Goal: Find specific page/section: Find specific page/section

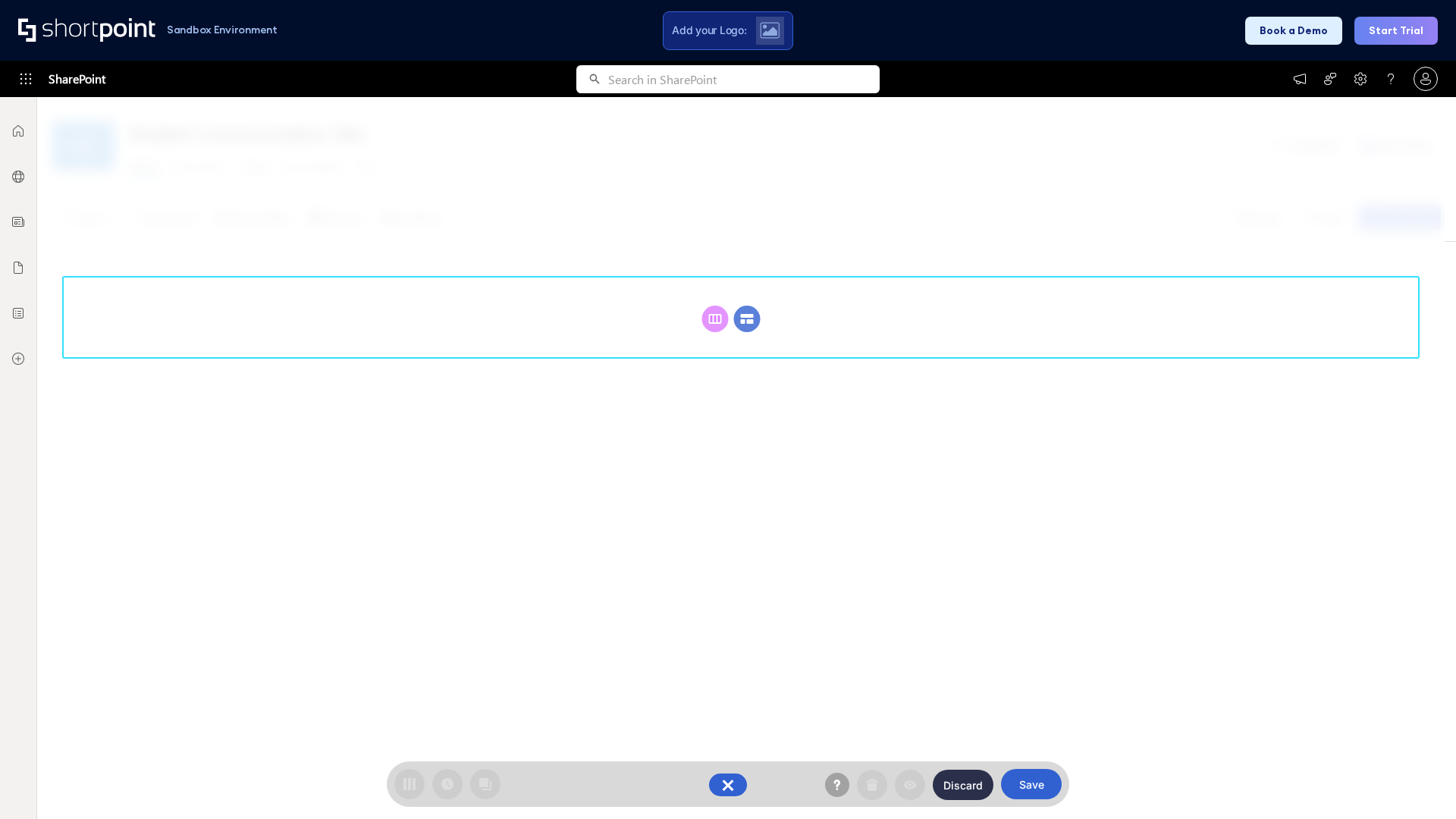
scroll to position [208, 0]
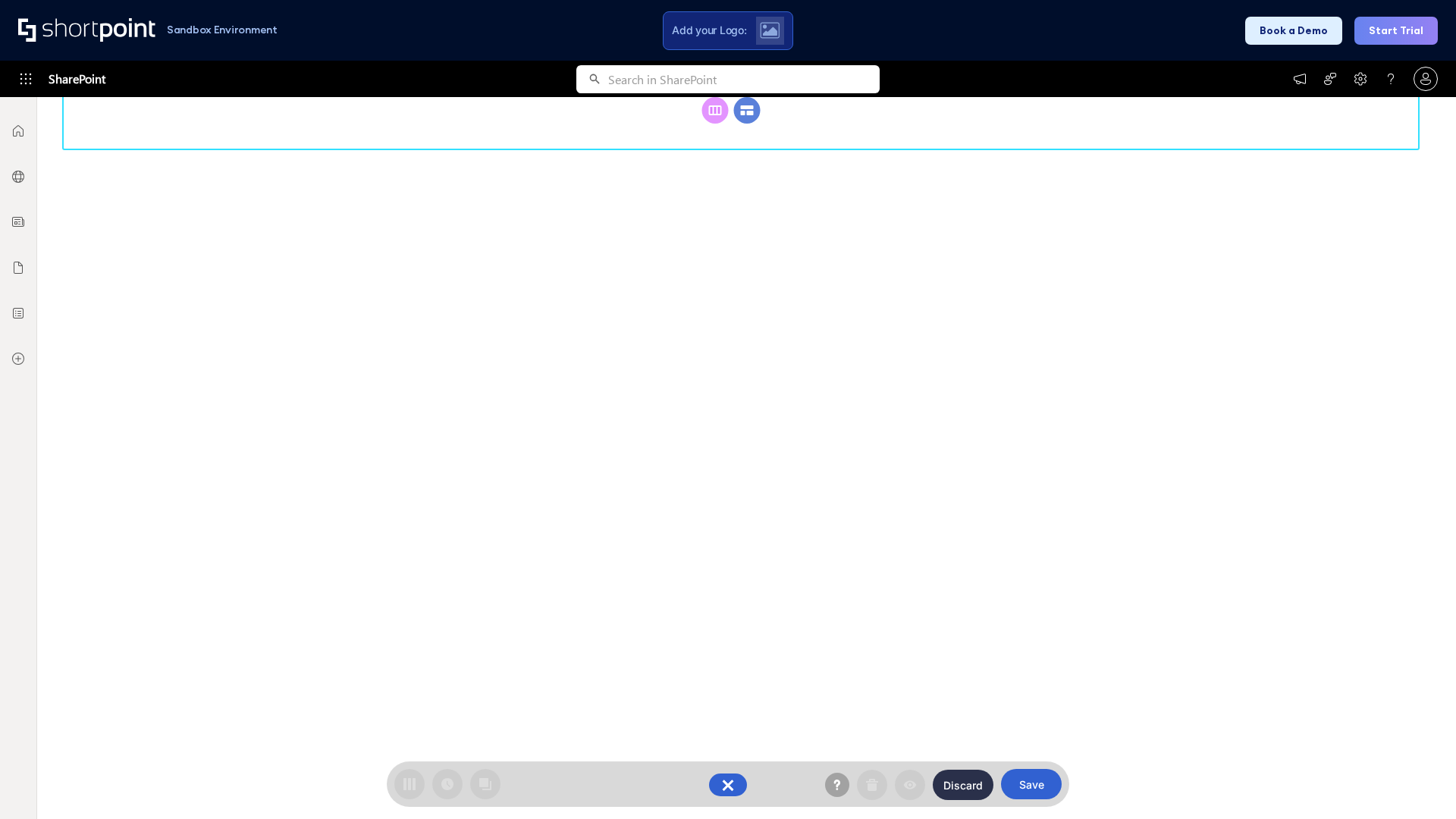
click at [747, 124] on circle at bounding box center [747, 110] width 26 height 26
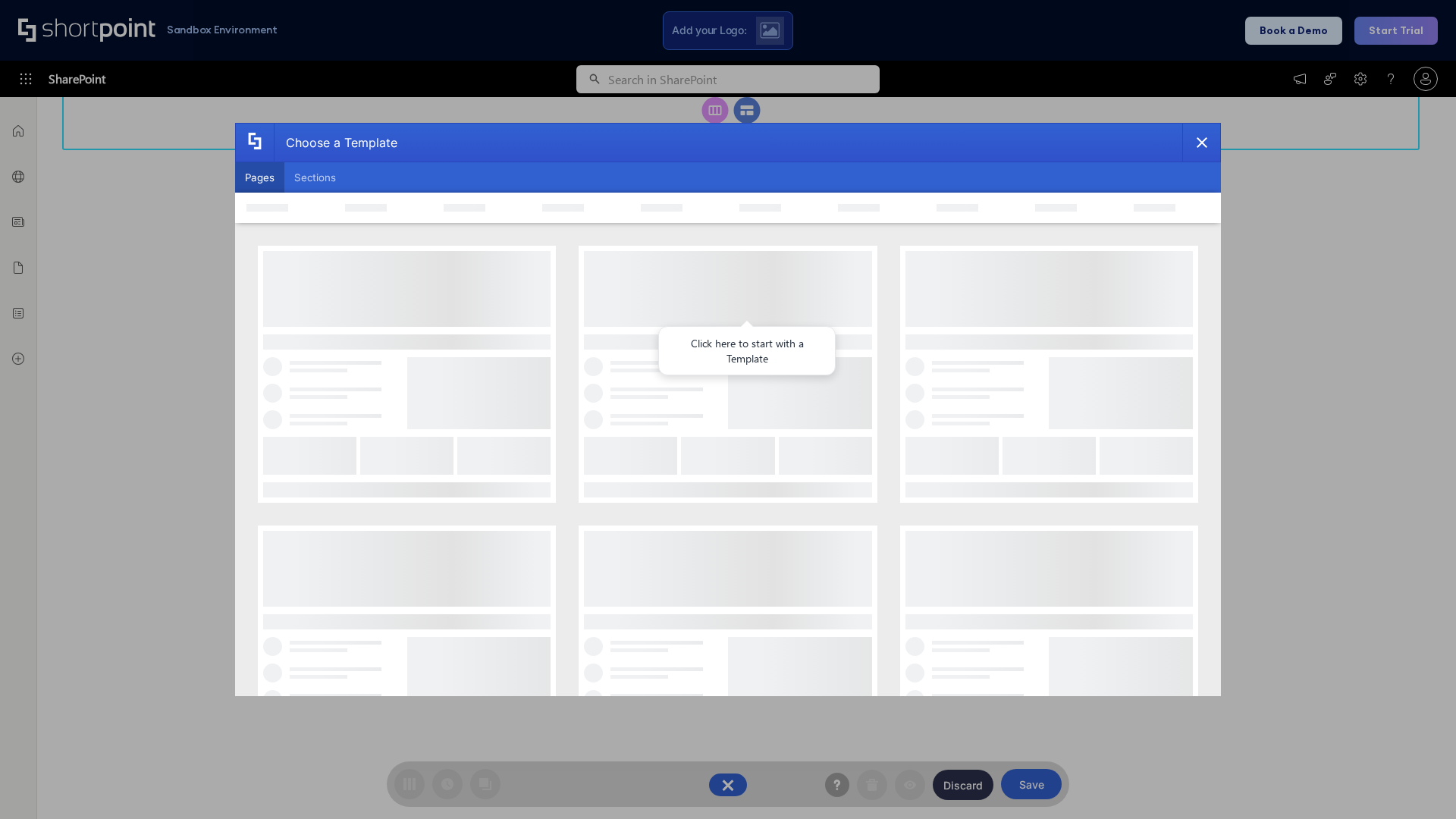
scroll to position [0, 0]
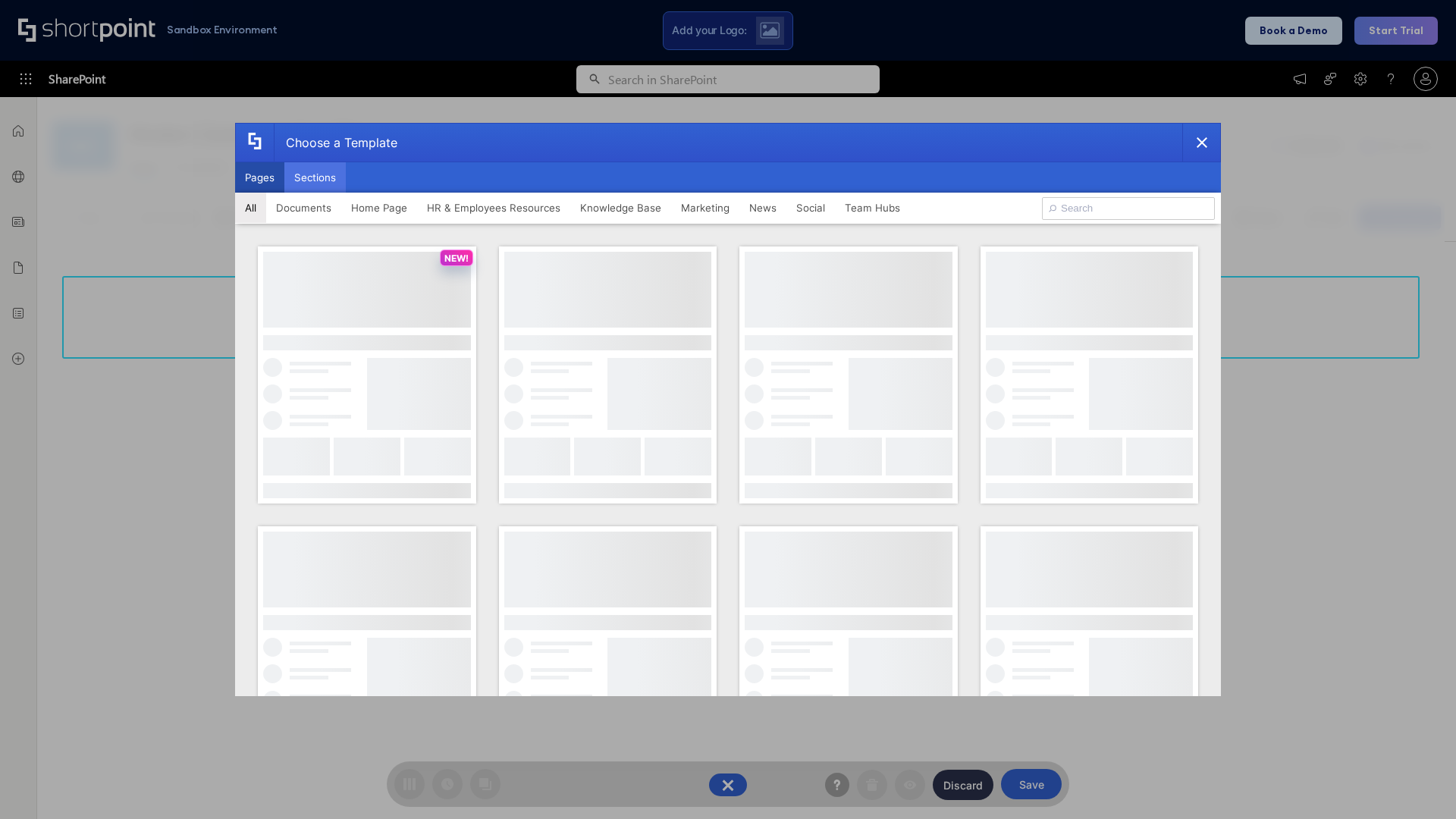
click at [315, 177] on button "Sections" at bounding box center [316, 177] width 62 height 30
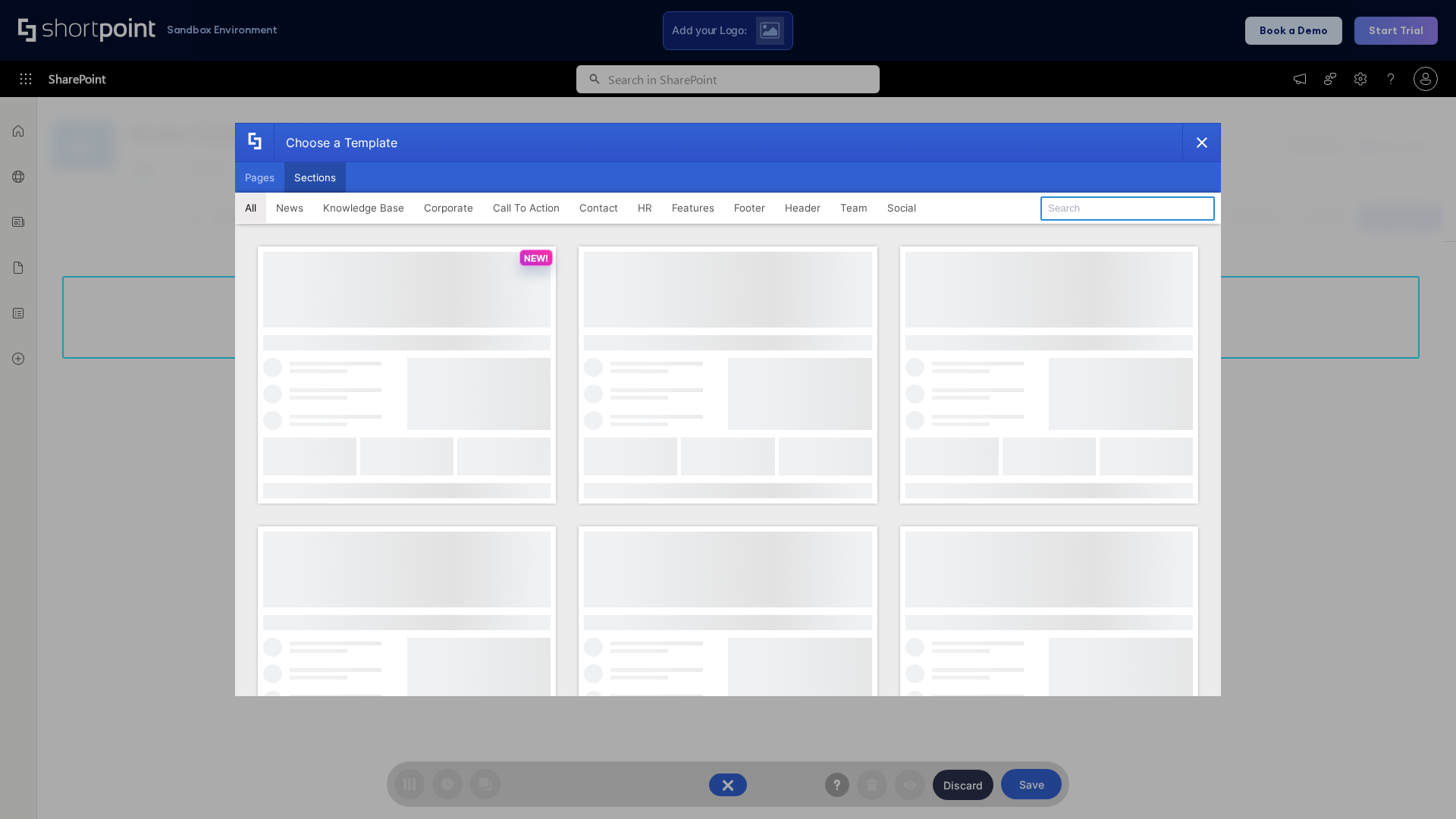
type input "Employee Spotlight 2"
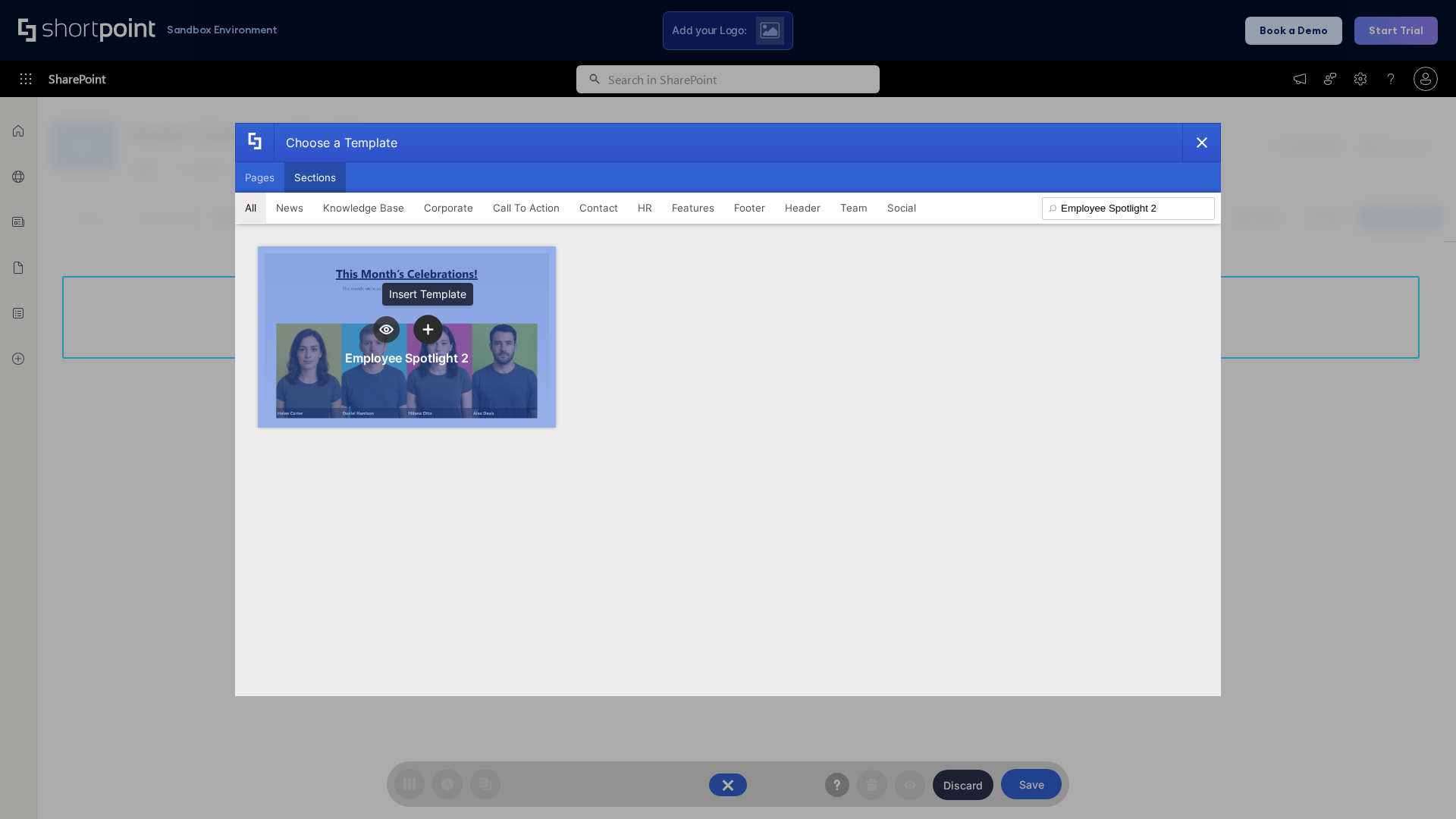
click at [428, 329] on icon "template selector" at bounding box center [428, 329] width 11 height 11
